Goal: Information Seeking & Learning: Learn about a topic

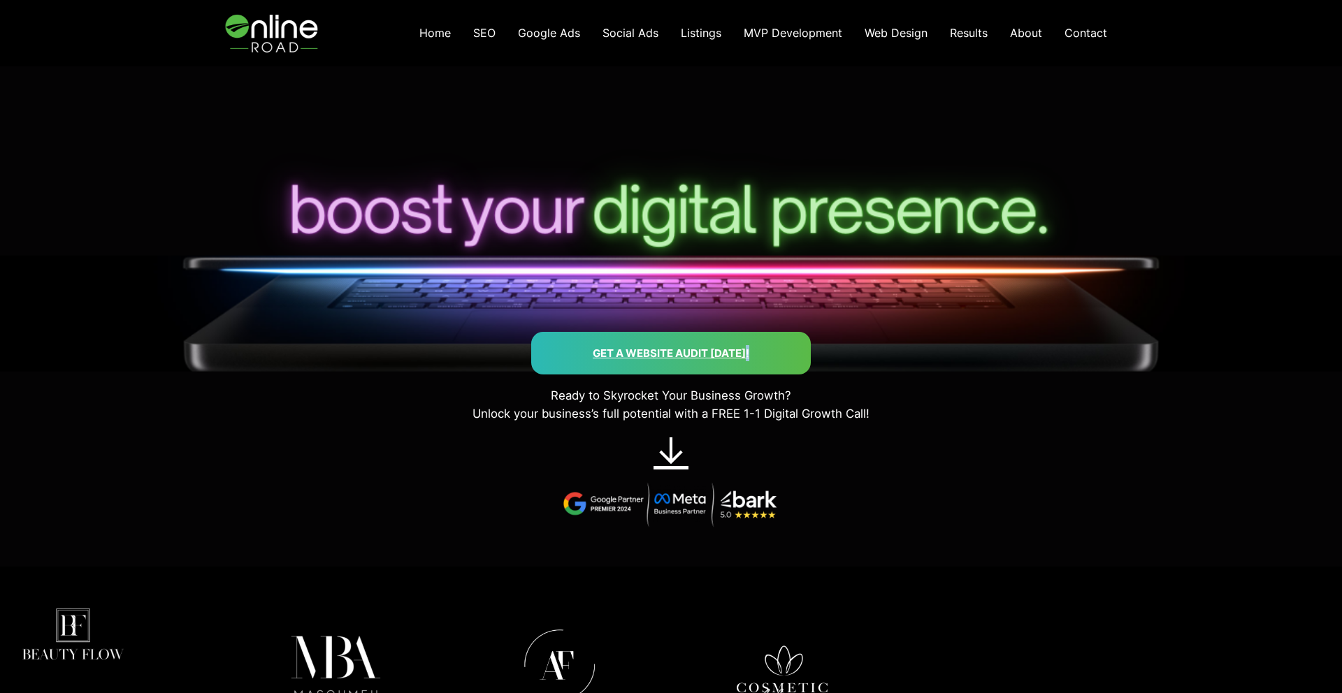
scroll to position [69, 0]
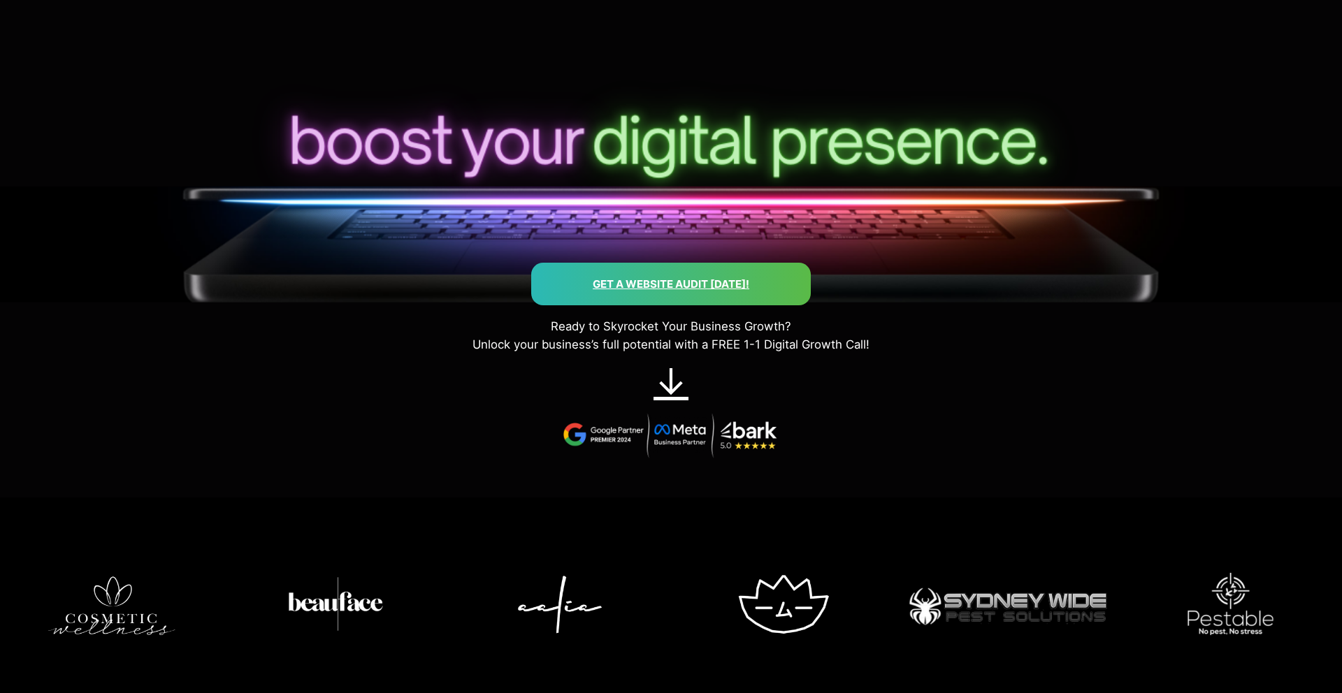
drag, startPoint x: 378, startPoint y: 149, endPoint x: 587, endPoint y: 145, distance: 209.0
click at [546, 144] on div at bounding box center [670, 148] width 1207 height 229
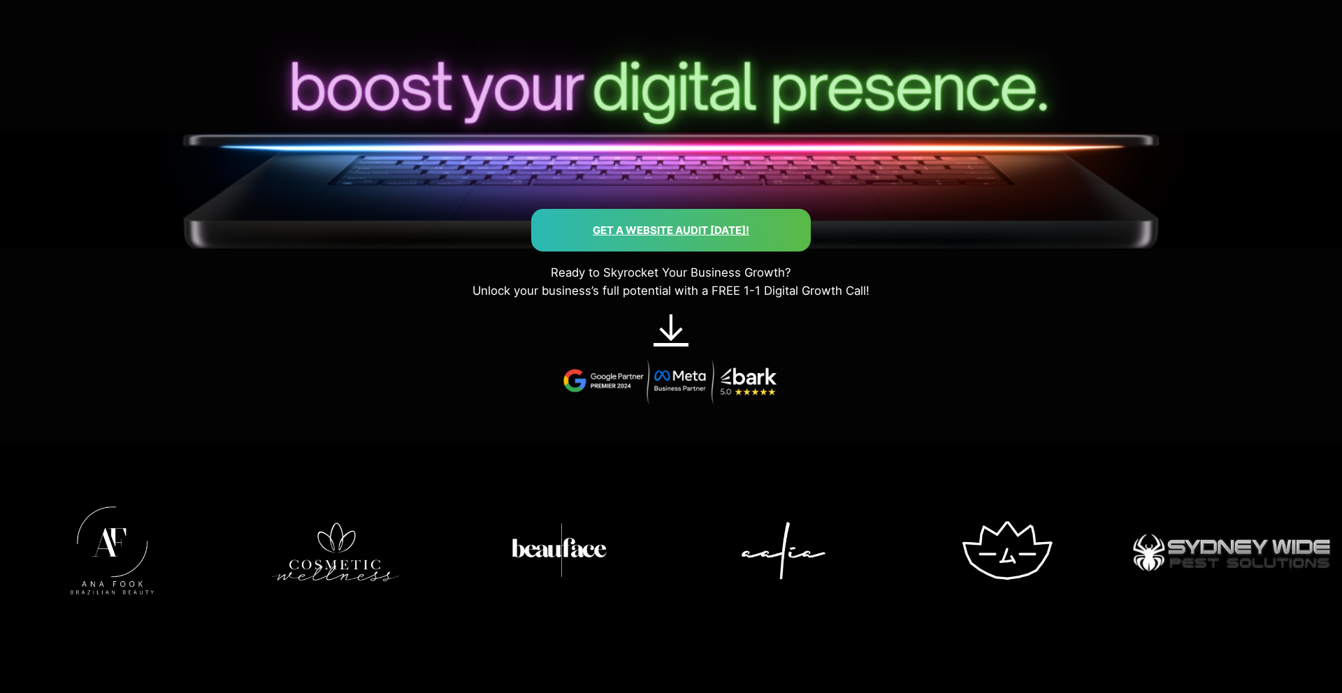
scroll to position [0, 0]
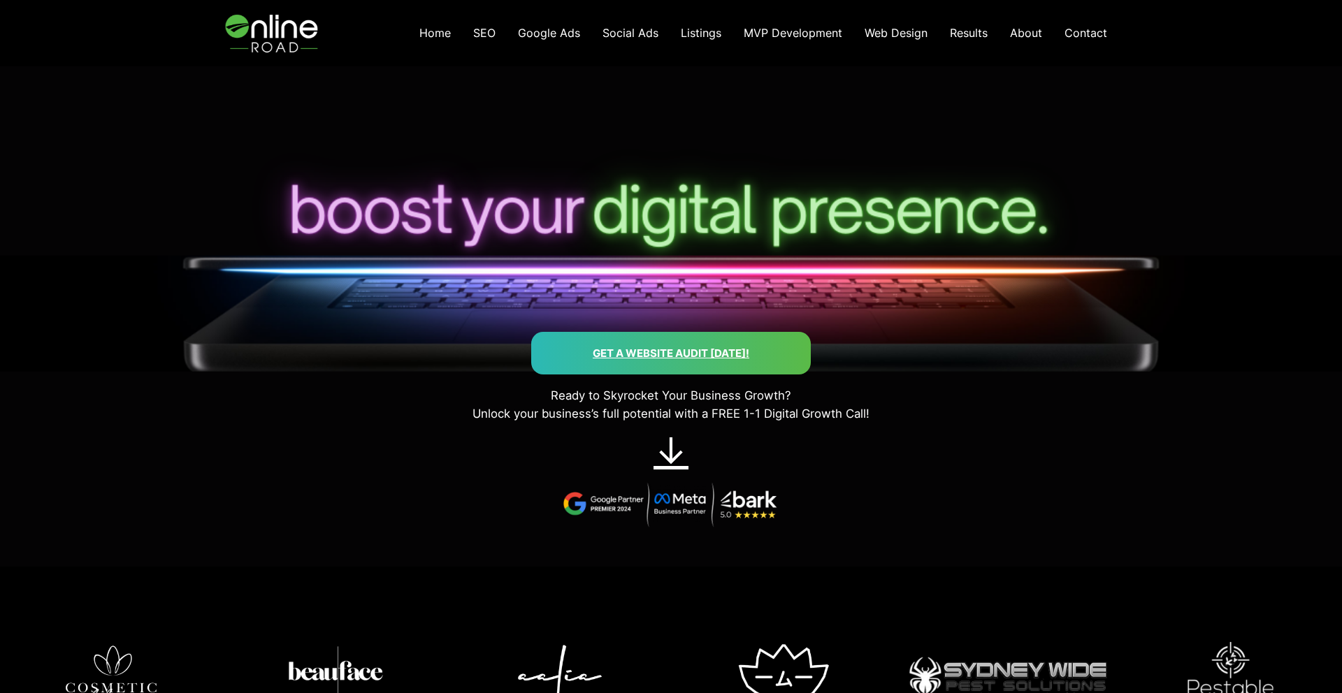
click at [484, 31] on span "SEO" at bounding box center [484, 33] width 22 height 14
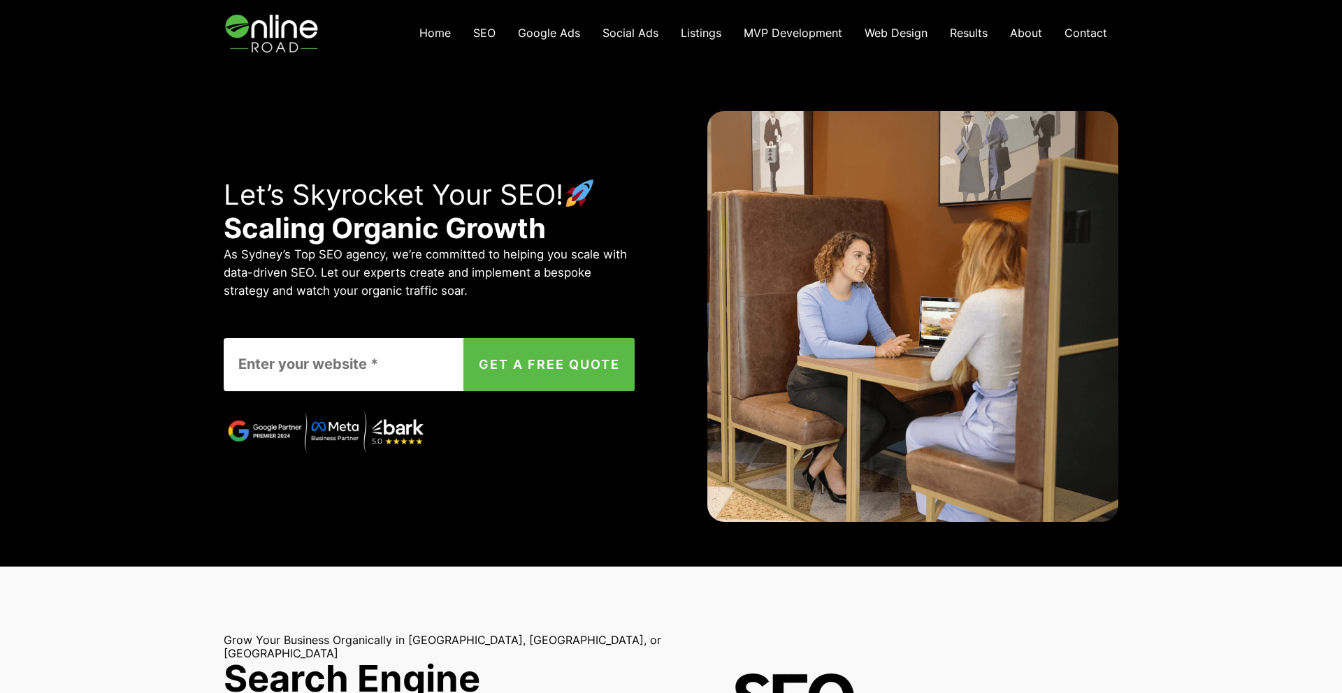
click at [882, 31] on span "Web Design" at bounding box center [895, 33] width 63 height 14
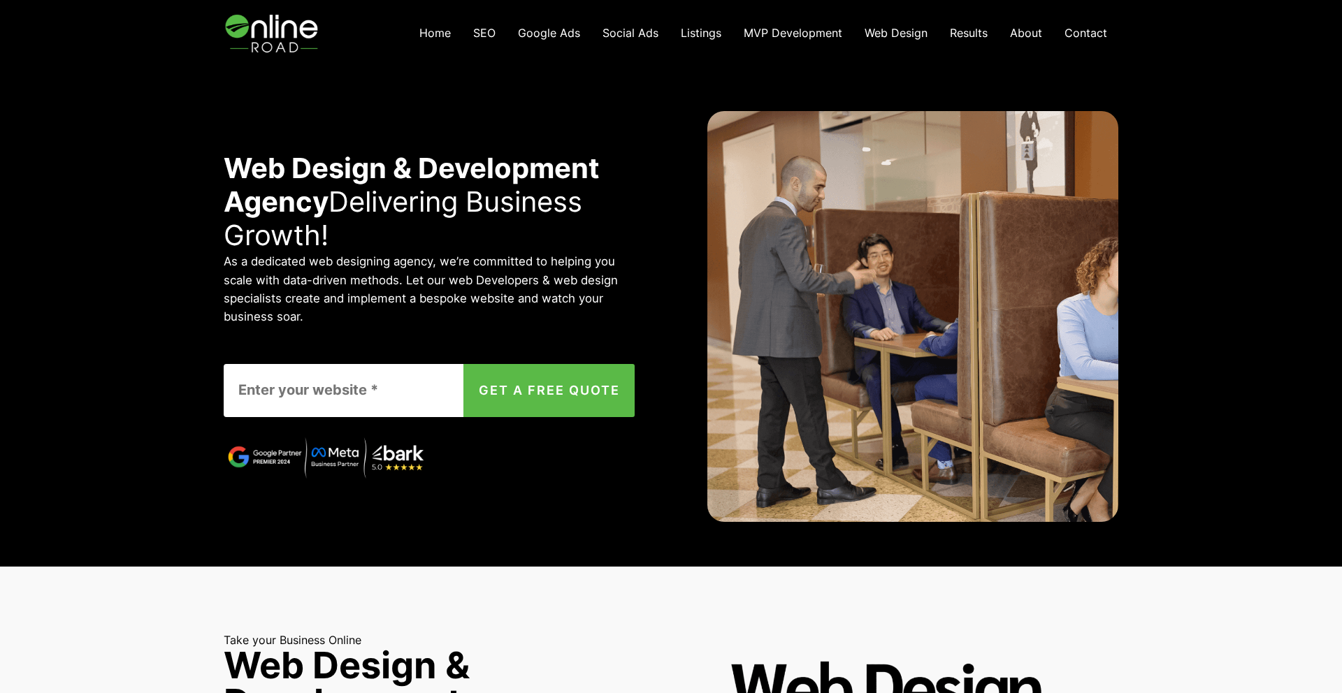
click at [271, 32] on img at bounding box center [273, 33] width 99 height 66
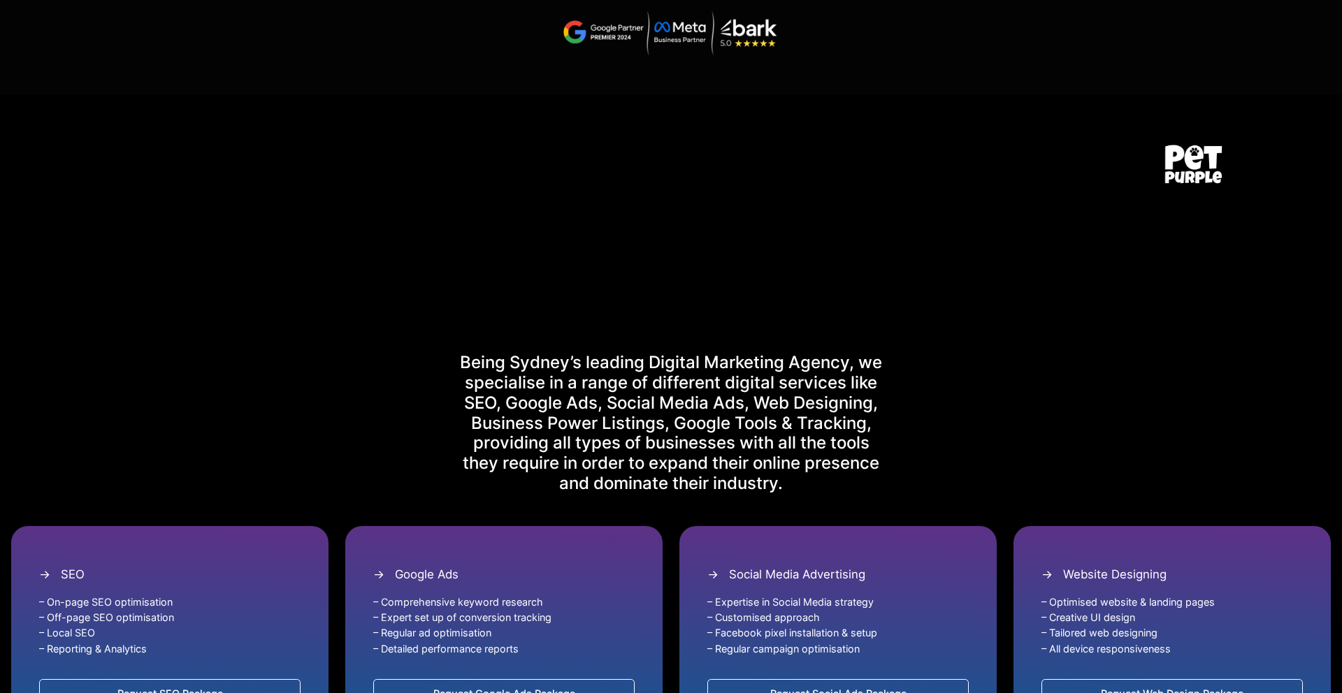
scroll to position [472, 0]
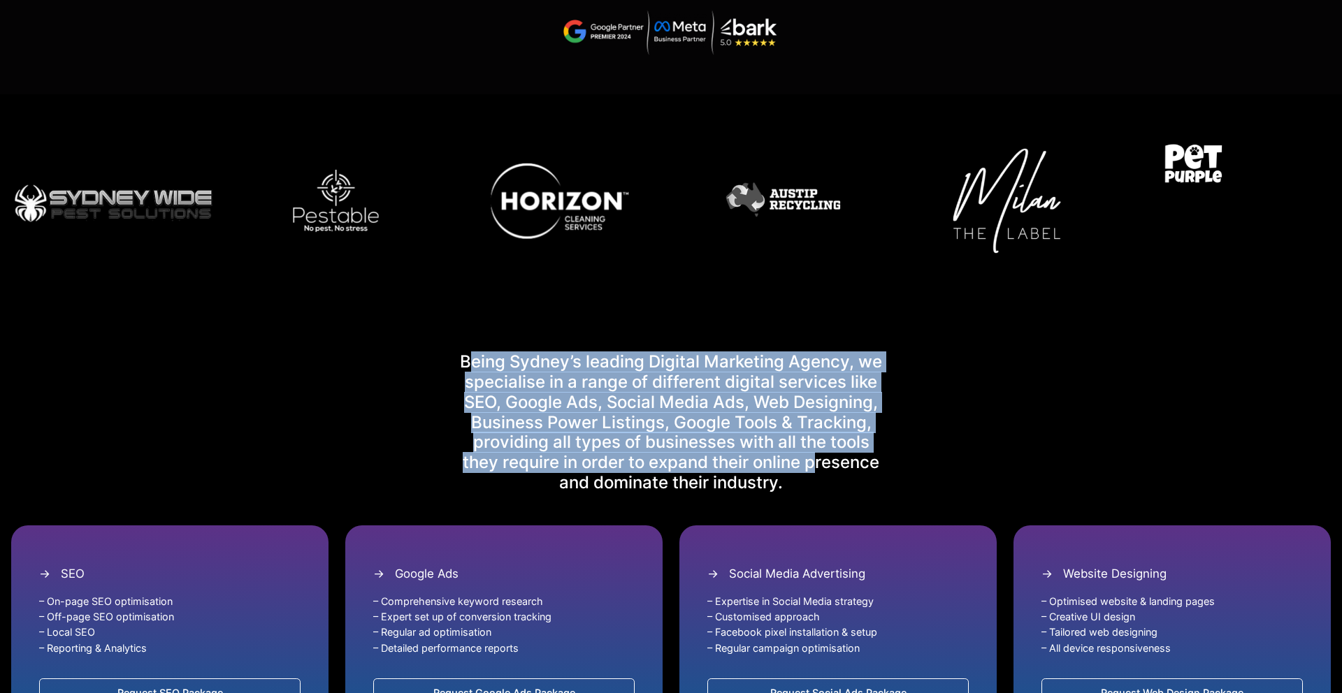
drag, startPoint x: 511, startPoint y: 363, endPoint x: 818, endPoint y: 463, distance: 323.3
click at [813, 457] on p "Being Sydney’s leading Digital Marketing Agency, we specialise in a range of di…" at bounding box center [670, 422] width 433 height 141
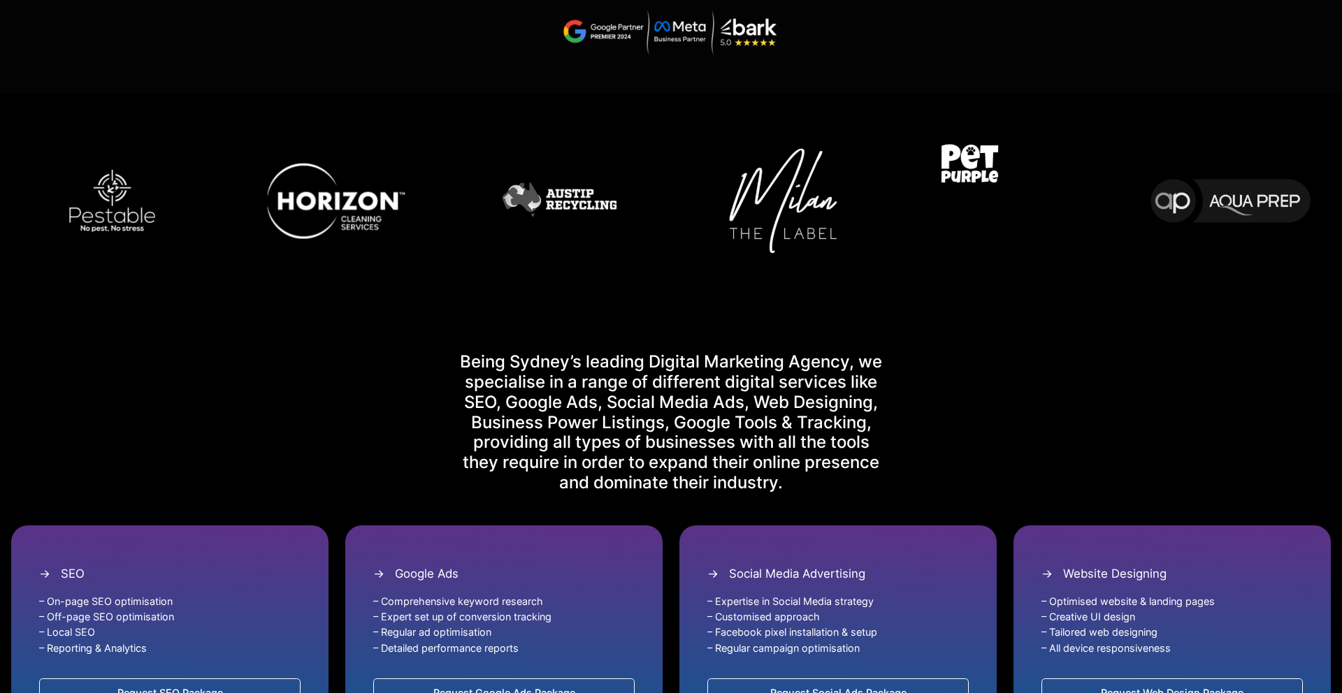
click at [819, 463] on p "Being Sydney’s leading Digital Marketing Agency, we specialise in a range of di…" at bounding box center [670, 422] width 433 height 141
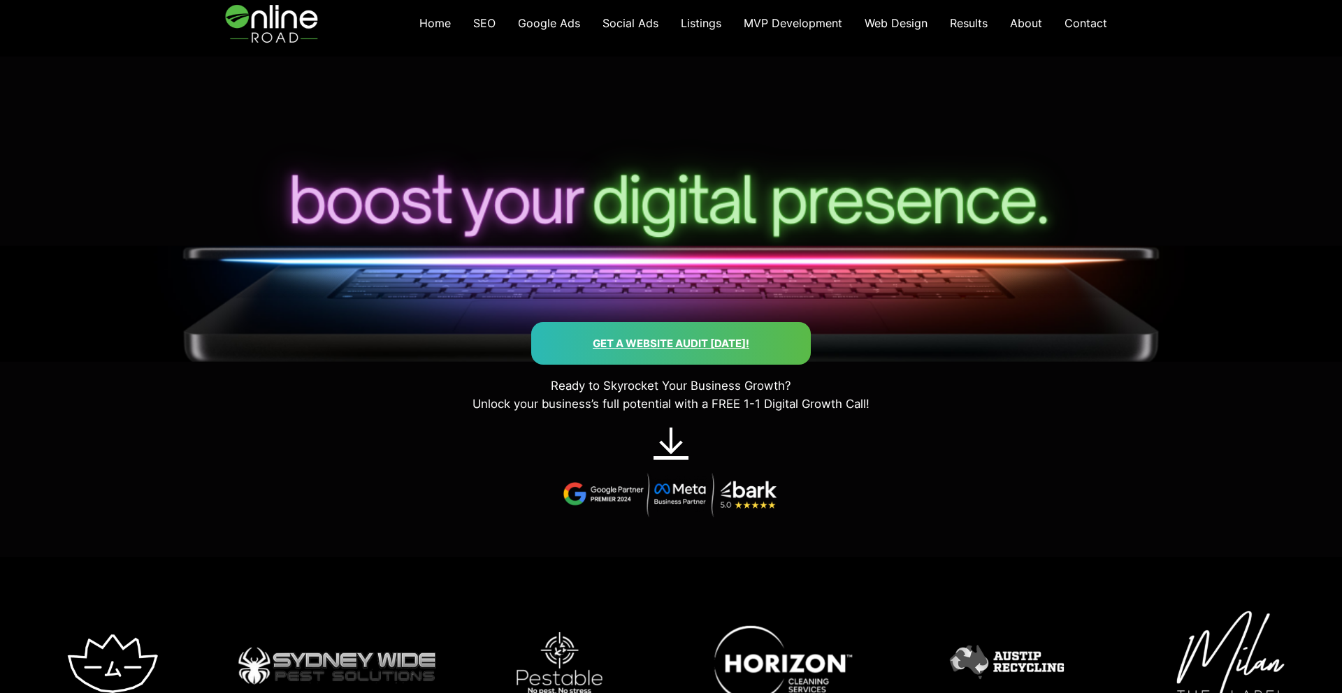
scroll to position [0, 0]
